Goal: Task Accomplishment & Management: Manage account settings

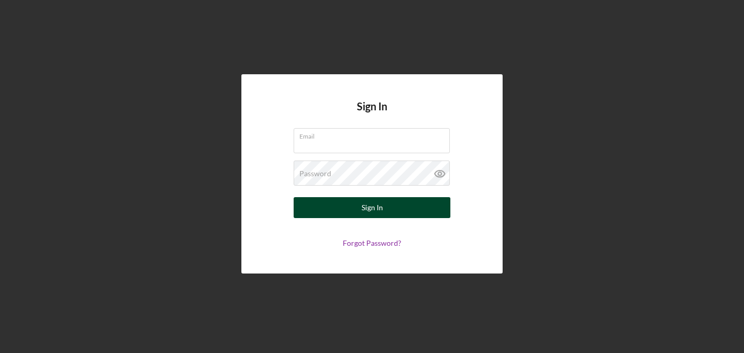
type input "[EMAIL_ADDRESS][DOMAIN_NAME]"
click at [369, 204] on div "Sign In" at bounding box center [372, 207] width 21 height 21
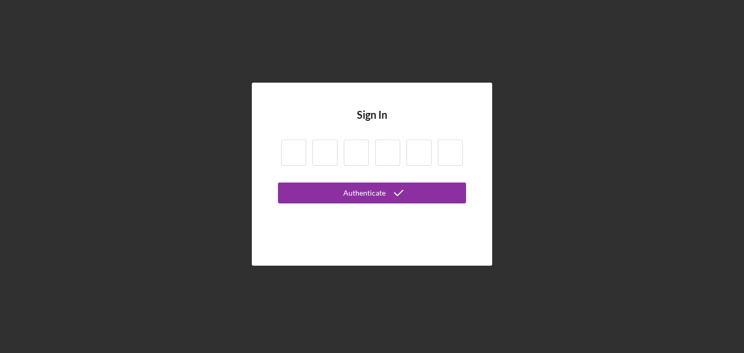
click at [298, 159] on input at bounding box center [293, 153] width 25 height 26
type input "1"
type input "8"
type input "2"
type input "4"
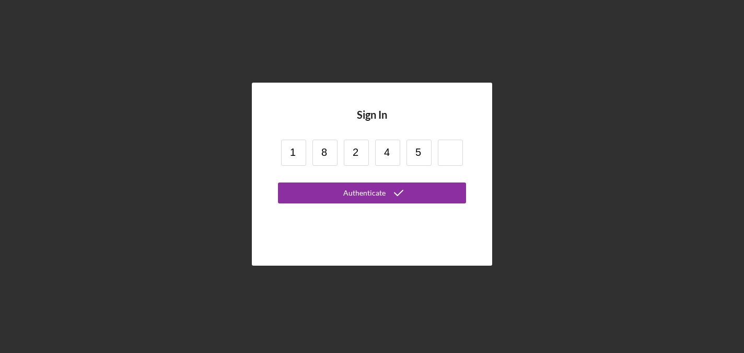
type input "5"
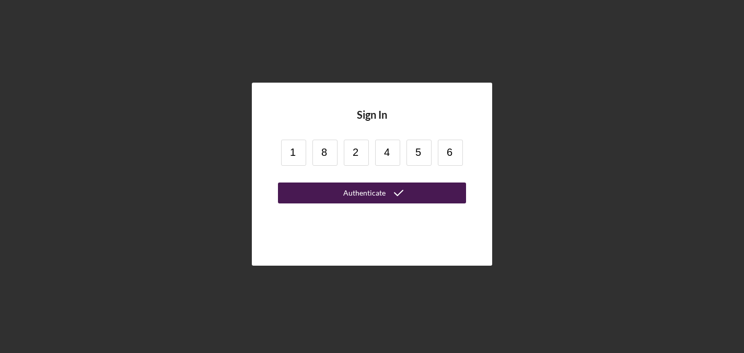
type input "6"
click at [312, 199] on button "Authenticate" at bounding box center [372, 192] width 188 height 21
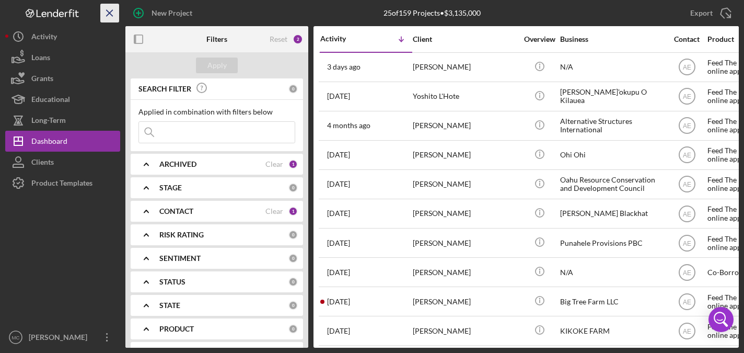
click at [103, 16] on icon "Icon/Menu Close" at bounding box center [110, 14] width 24 height 24
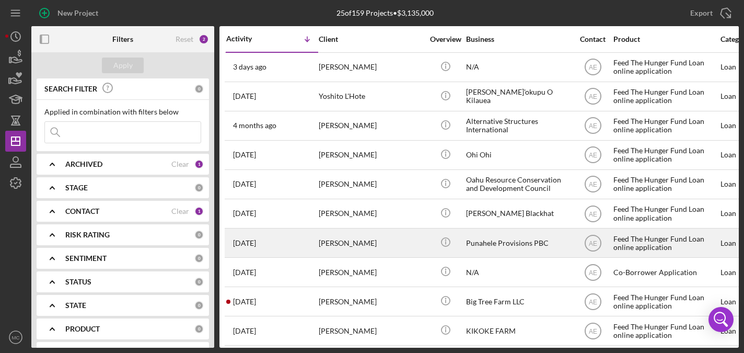
click at [483, 244] on div "Punahele Provisions PBC" at bounding box center [518, 243] width 105 height 28
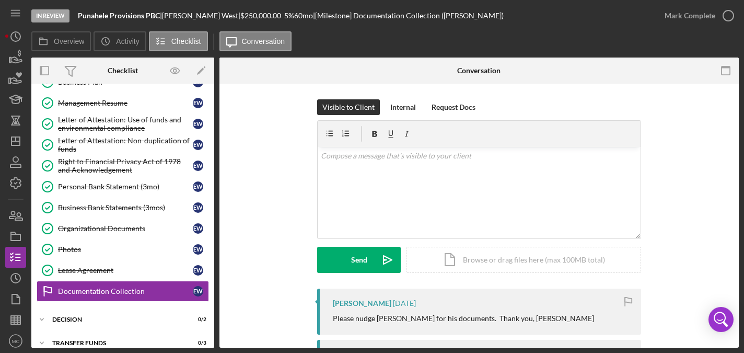
scroll to position [262, 0]
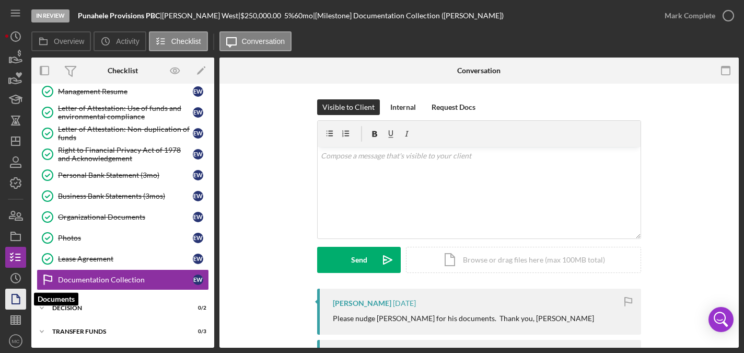
click at [15, 300] on icon "button" at bounding box center [16, 299] width 26 height 26
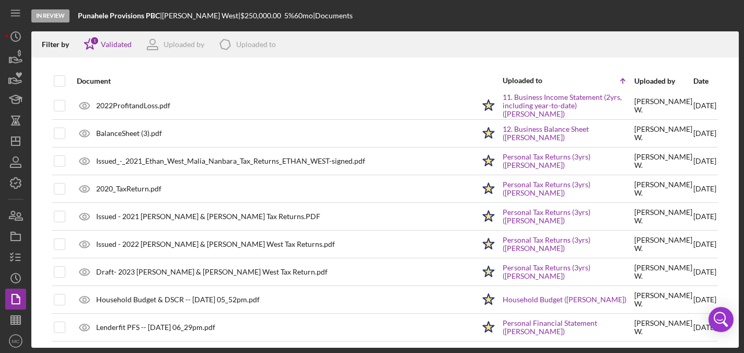
scroll to position [366, 0]
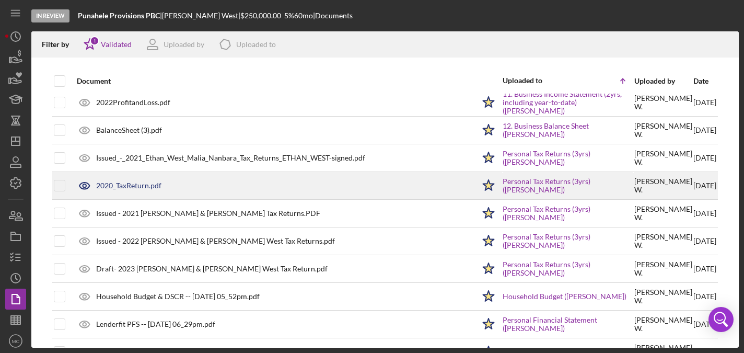
click at [126, 188] on div "2020_TaxReturn.pdf" at bounding box center [128, 185] width 65 height 8
